Goal: Transaction & Acquisition: Download file/media

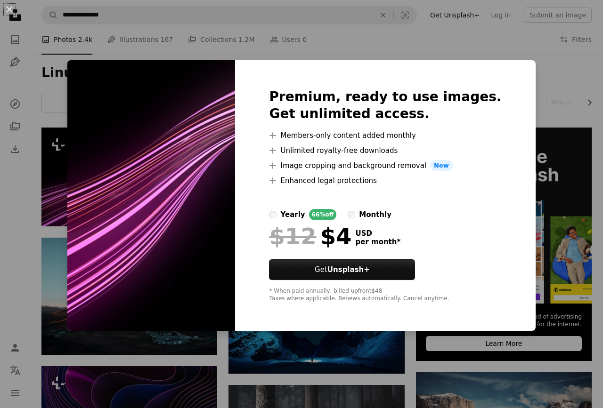
scroll to position [107, 0]
click at [540, 66] on div "An X shape Premium, ready to use images. Get unlimited access. A plus sign Memb…" at bounding box center [301, 204] width 603 height 408
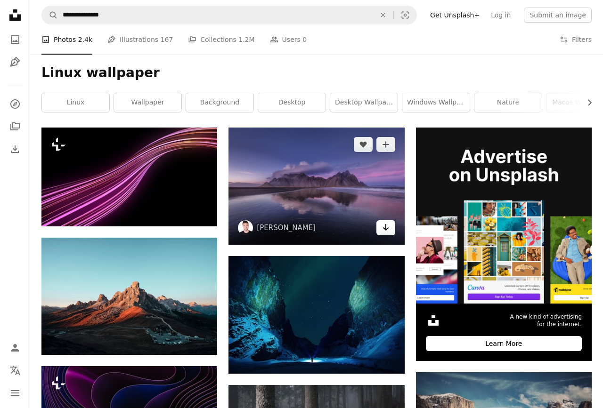
click at [384, 230] on icon "Arrow pointing down" at bounding box center [386, 227] width 8 height 11
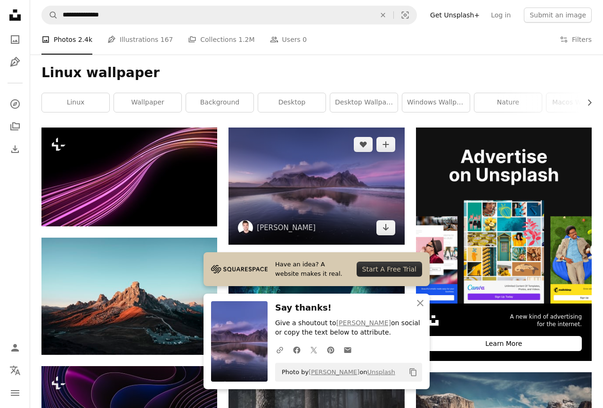
scroll to position [215, 0]
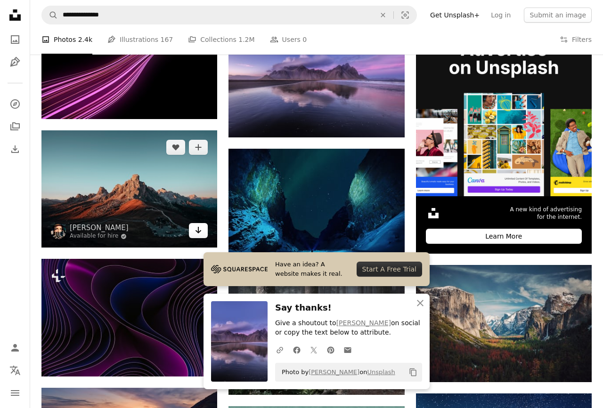
click at [199, 234] on icon "Arrow pointing down" at bounding box center [199, 230] width 8 height 11
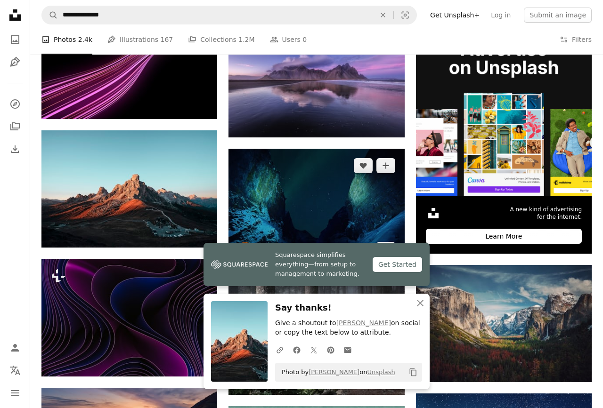
scroll to position [268, 0]
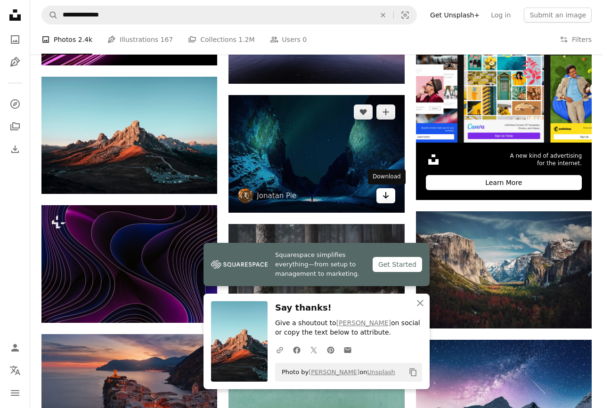
click at [390, 198] on link "Arrow pointing down" at bounding box center [385, 195] width 19 height 15
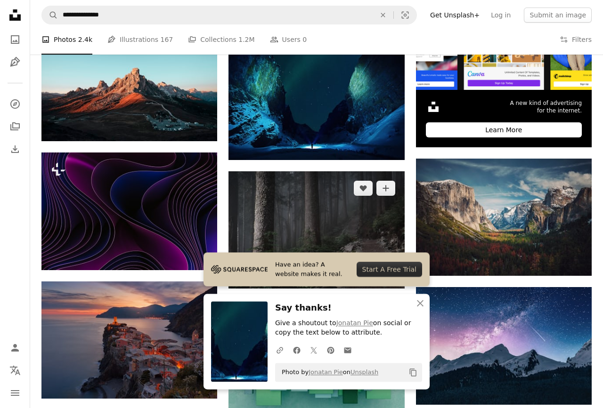
scroll to position [376, 0]
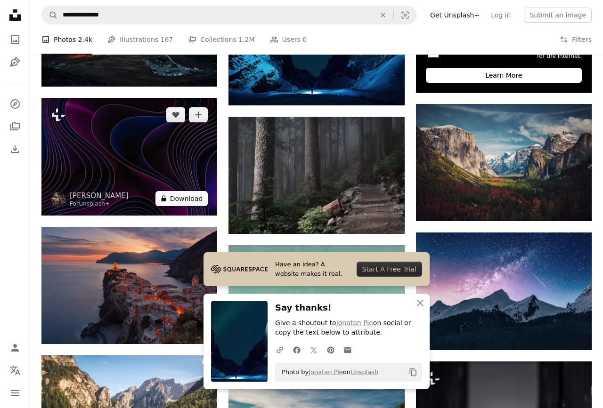
click at [175, 197] on button "A lock Download" at bounding box center [181, 198] width 53 height 15
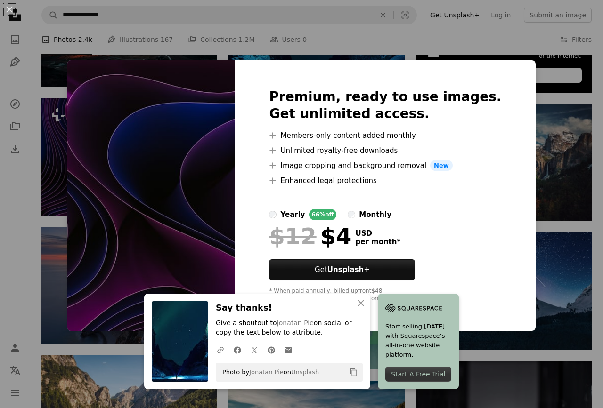
click at [541, 186] on div "An X shape Premium, ready to use images. Get unlimited access. A plus sign Memb…" at bounding box center [301, 204] width 603 height 408
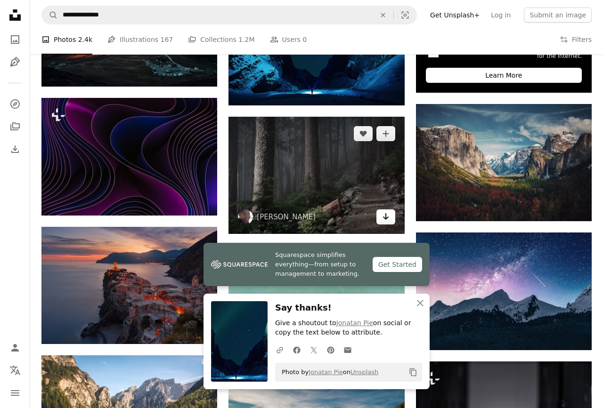
click at [390, 215] on link "Arrow pointing down" at bounding box center [385, 217] width 19 height 15
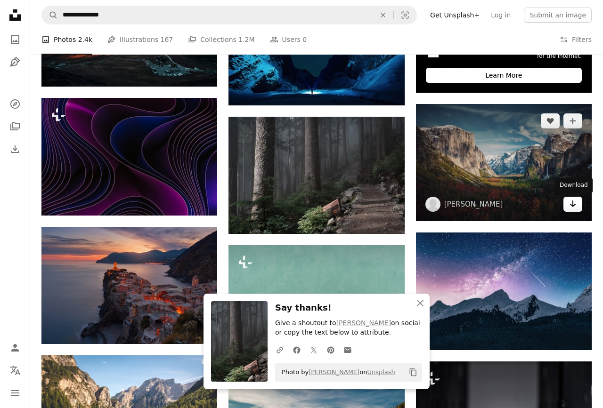
click at [575, 206] on icon "Arrow pointing down" at bounding box center [573, 203] width 8 height 11
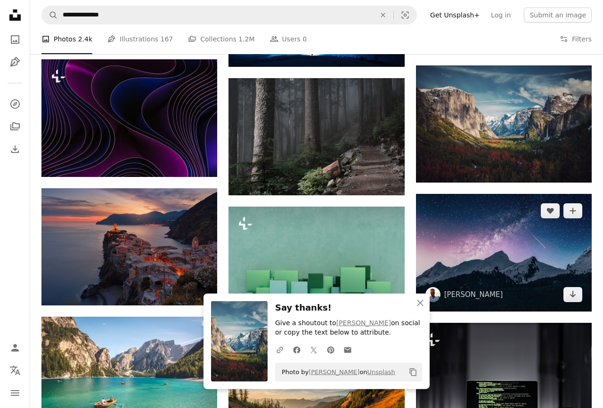
scroll to position [430, 0]
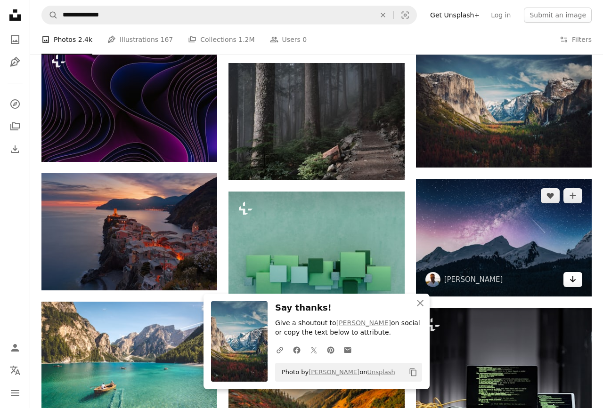
click at [579, 283] on link "Arrow pointing down" at bounding box center [572, 279] width 19 height 15
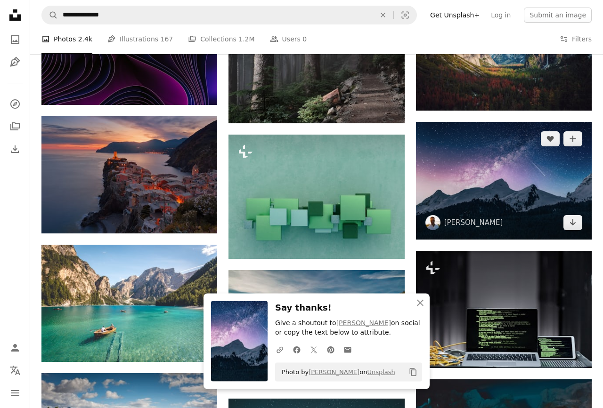
scroll to position [537, 0]
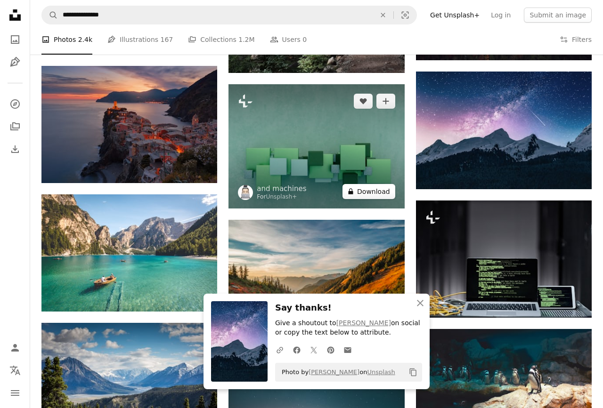
click at [371, 189] on button "A lock Download" at bounding box center [368, 191] width 53 height 15
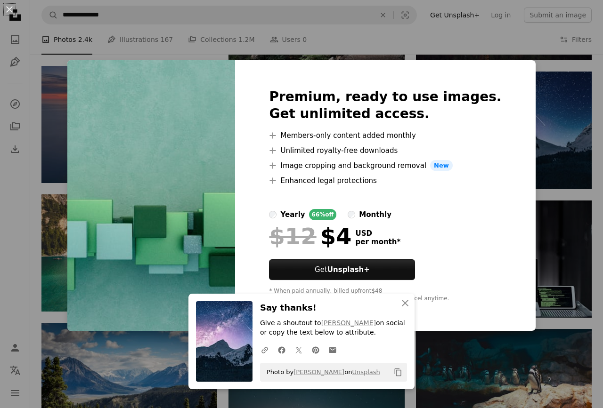
click at [562, 166] on div "An X shape Premium, ready to use images. Get unlimited access. A plus sign Memb…" at bounding box center [301, 204] width 603 height 408
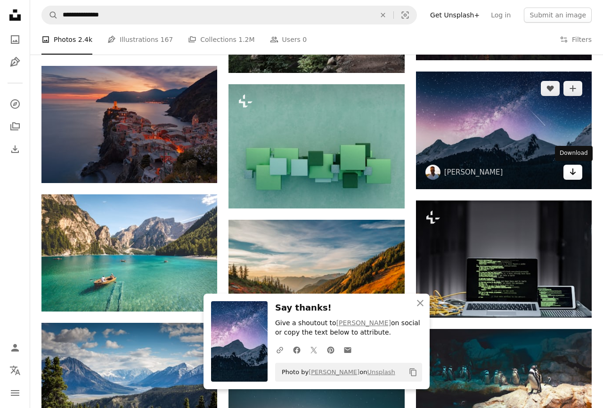
click at [572, 175] on icon "Download" at bounding box center [573, 172] width 6 height 7
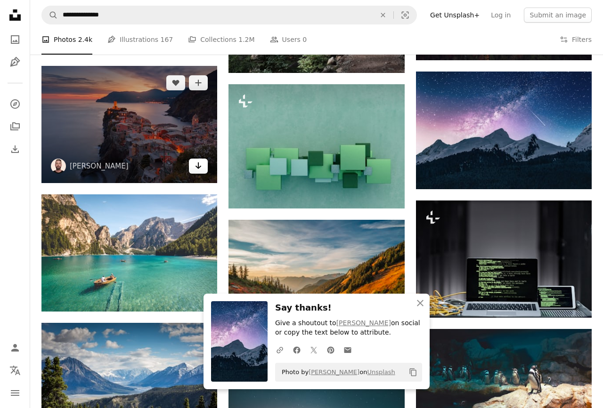
click at [202, 170] on icon "Arrow pointing down" at bounding box center [199, 165] width 8 height 11
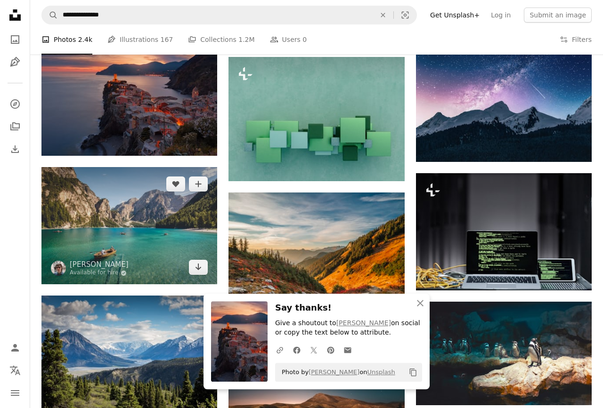
scroll to position [591, 0]
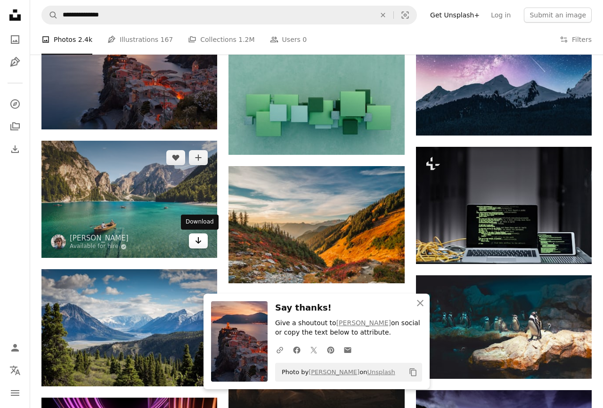
click at [199, 240] on icon "Arrow pointing down" at bounding box center [199, 240] width 8 height 11
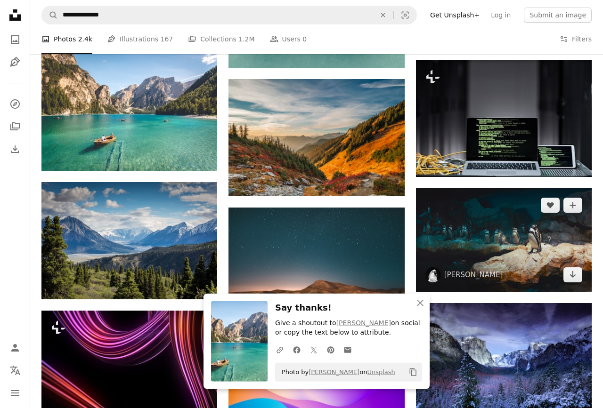
scroll to position [698, 0]
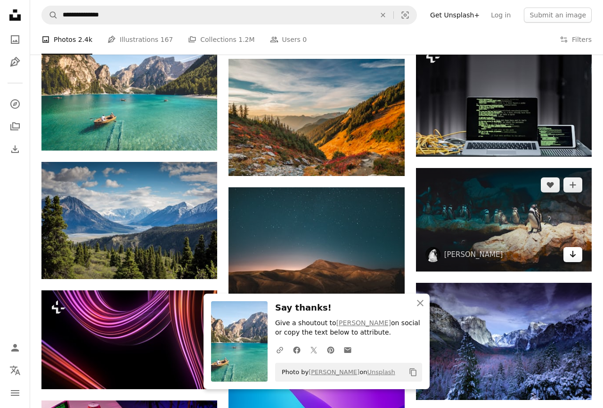
click at [578, 258] on link "Arrow pointing down" at bounding box center [572, 254] width 19 height 15
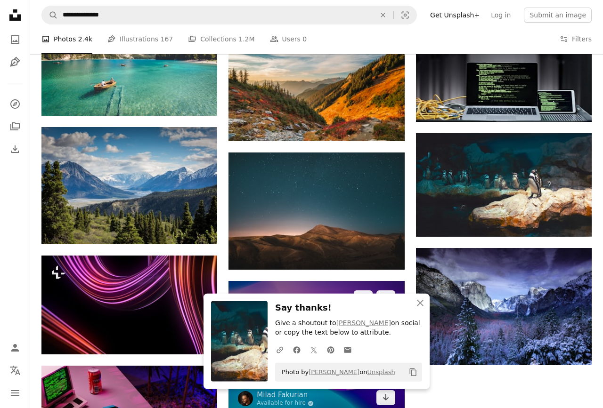
scroll to position [752, 0]
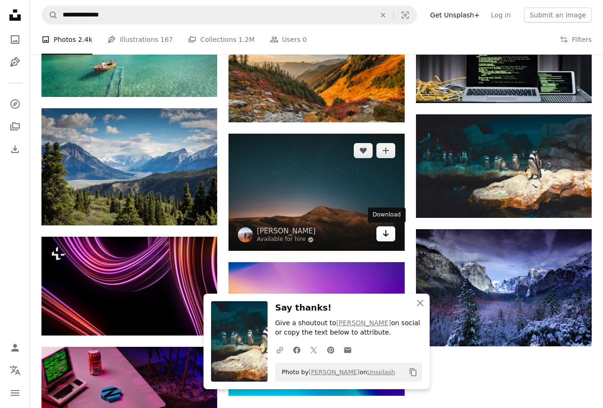
click at [389, 236] on icon "Arrow pointing down" at bounding box center [386, 233] width 8 height 11
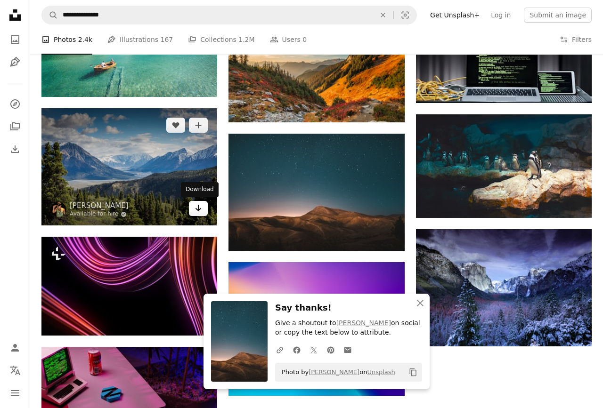
click at [200, 212] on icon "Arrow pointing down" at bounding box center [199, 208] width 8 height 11
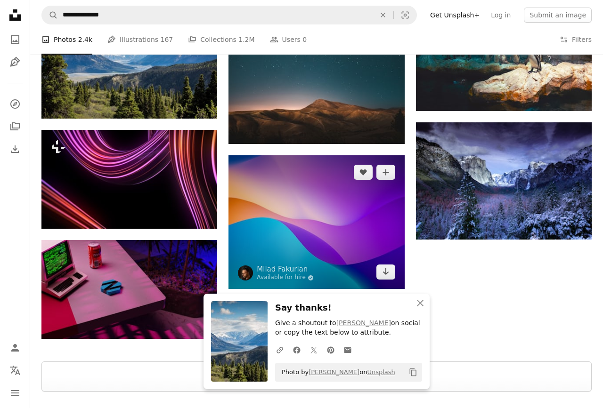
scroll to position [859, 0]
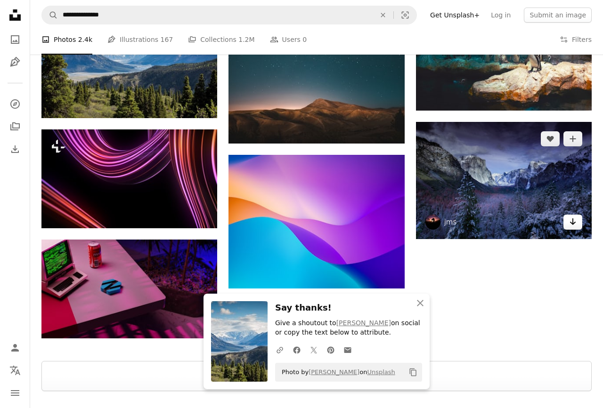
click at [571, 223] on icon "Download" at bounding box center [573, 222] width 6 height 7
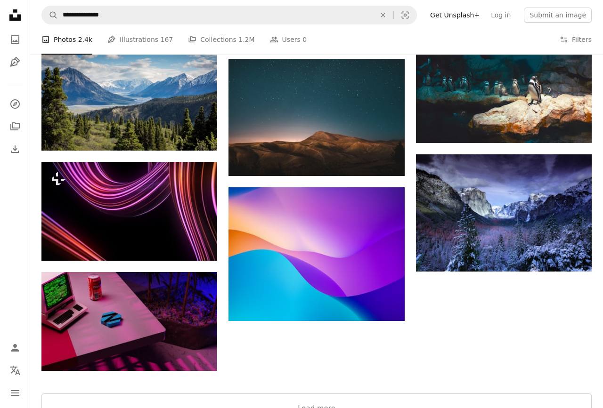
scroll to position [612, 0]
